Goal: Information Seeking & Learning: Learn about a topic

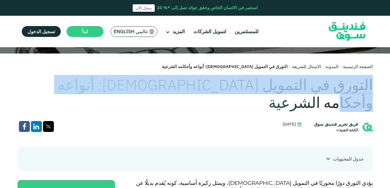
click at [117, 91] on h1 "التورق في التمويل [DEMOGRAPHIC_DATA]: أنواعه وأحكامه الشرعية" at bounding box center [194, 94] width 355 height 36
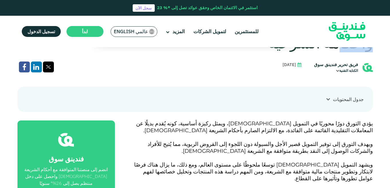
scroll to position [172, 0]
